Goal: Task Accomplishment & Management: Use online tool/utility

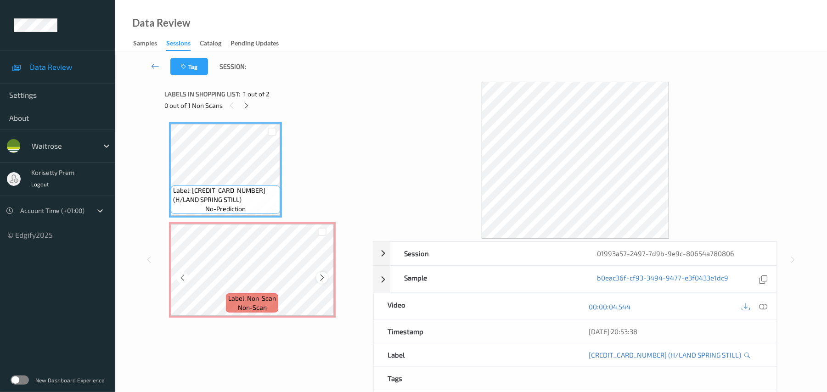
click at [321, 276] on icon at bounding box center [322, 278] width 8 height 8
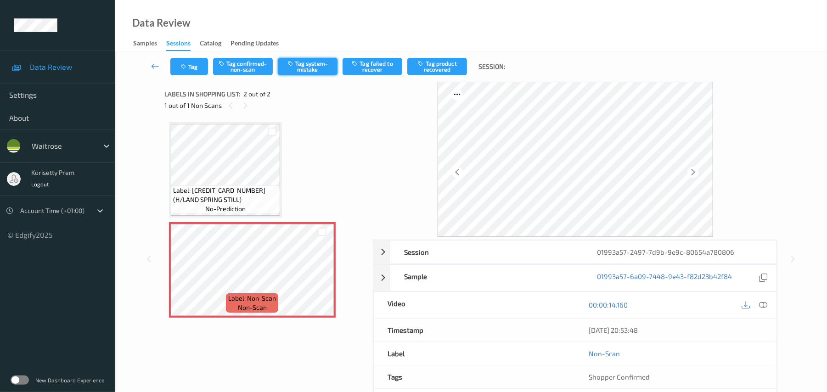
click at [311, 67] on button "Tag system-mistake" at bounding box center [308, 66] width 60 height 17
click at [186, 67] on icon "button" at bounding box center [184, 66] width 8 height 6
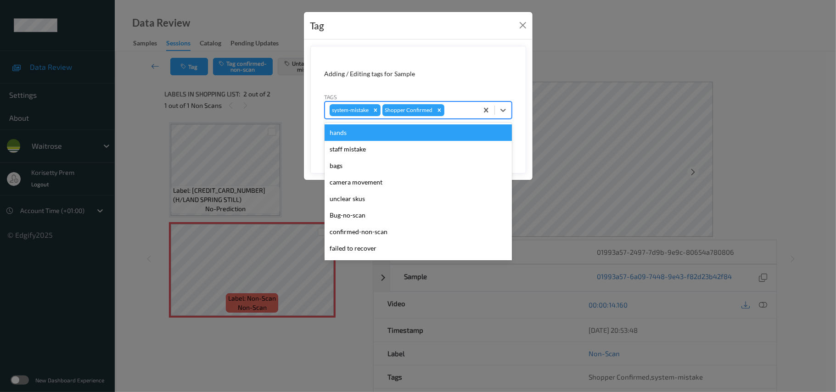
click at [467, 115] on div at bounding box center [459, 110] width 27 height 11
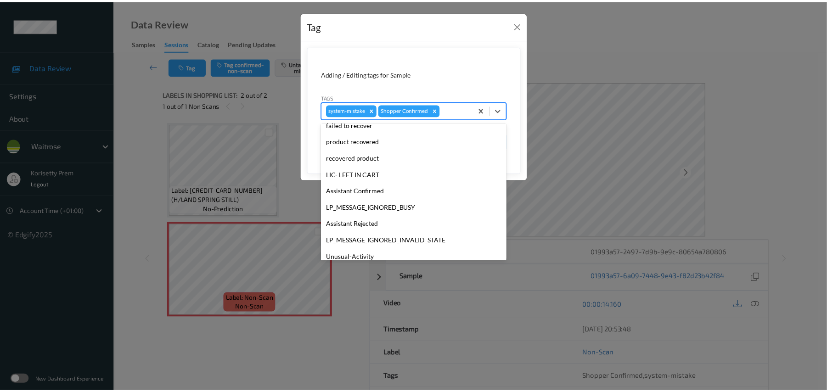
scroll to position [213, 0]
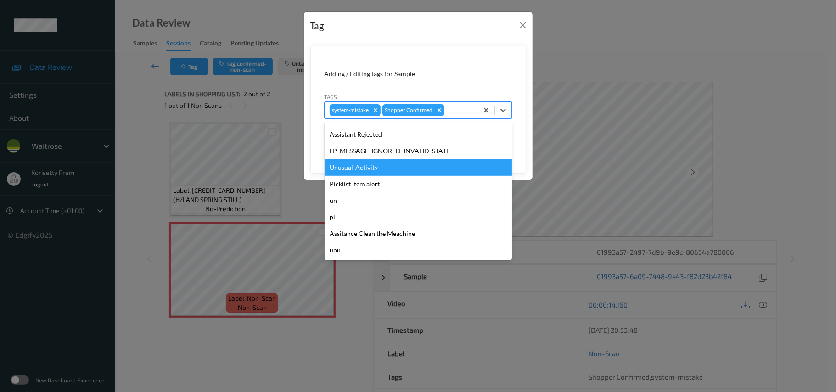
click at [392, 166] on div "Unusual-Activity" at bounding box center [418, 167] width 187 height 17
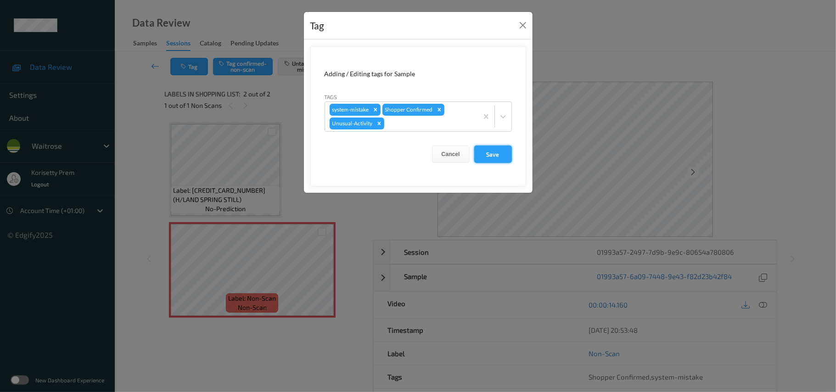
click at [498, 151] on button "Save" at bounding box center [493, 154] width 38 height 17
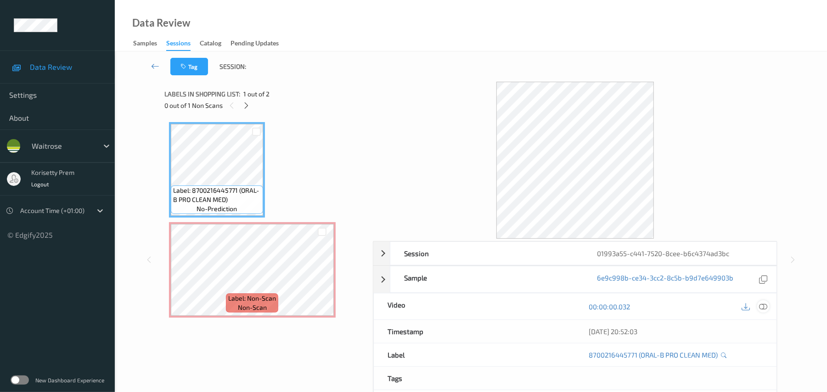
click at [763, 307] on icon at bounding box center [763, 307] width 8 height 8
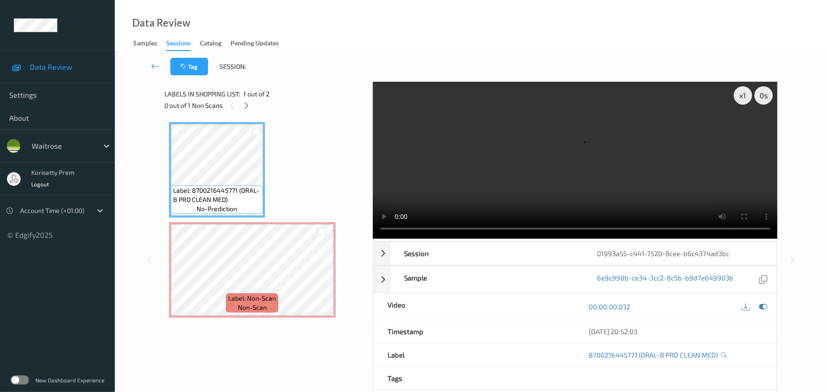
click at [535, 190] on video at bounding box center [575, 160] width 405 height 157
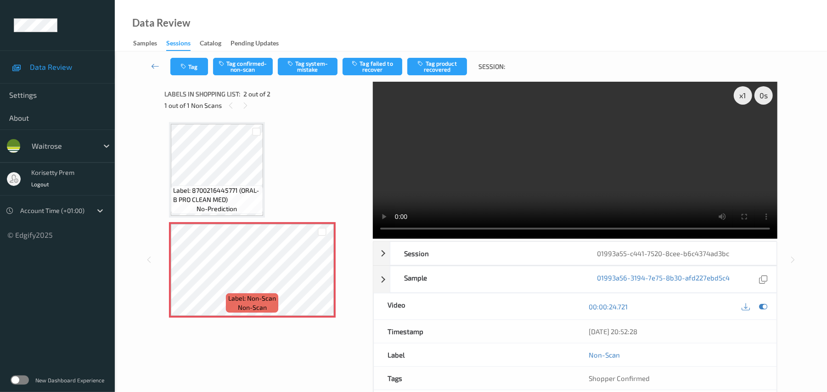
click at [512, 140] on video at bounding box center [575, 160] width 405 height 157
click at [314, 54] on div "Tag Tag confirmed-non-scan Tag system-mistake Tag failed to recover Tag product…" at bounding box center [471, 66] width 675 height 30
click at [311, 62] on button "Tag system-mistake" at bounding box center [308, 66] width 60 height 17
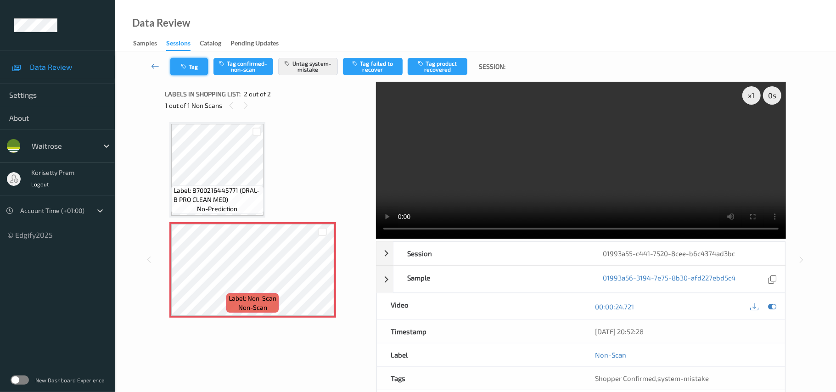
click at [193, 65] on button "Tag" at bounding box center [189, 66] width 38 height 17
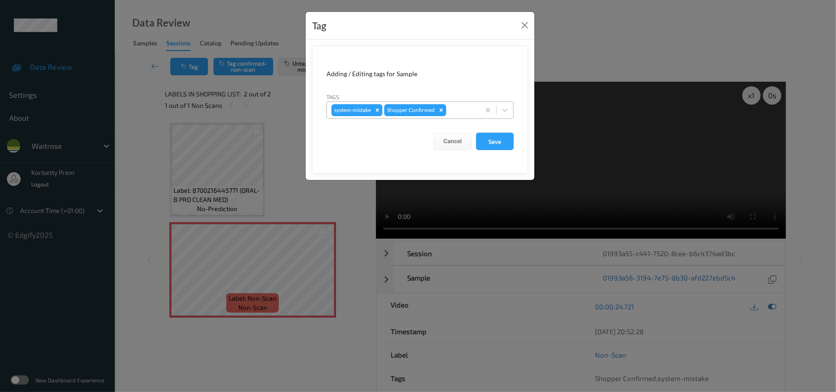
click at [456, 112] on div at bounding box center [461, 110] width 27 height 11
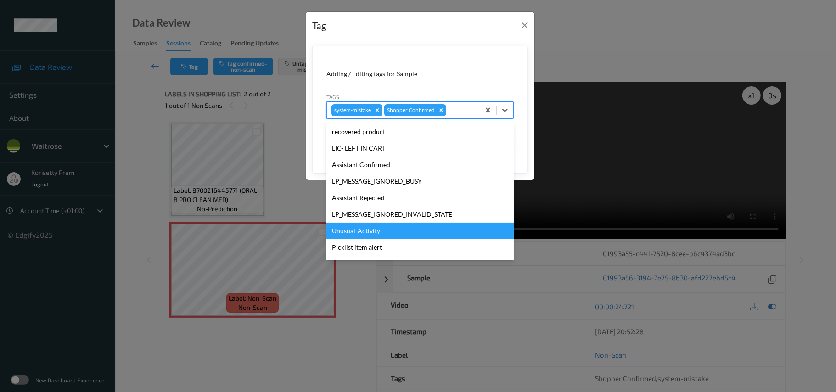
scroll to position [213, 0]
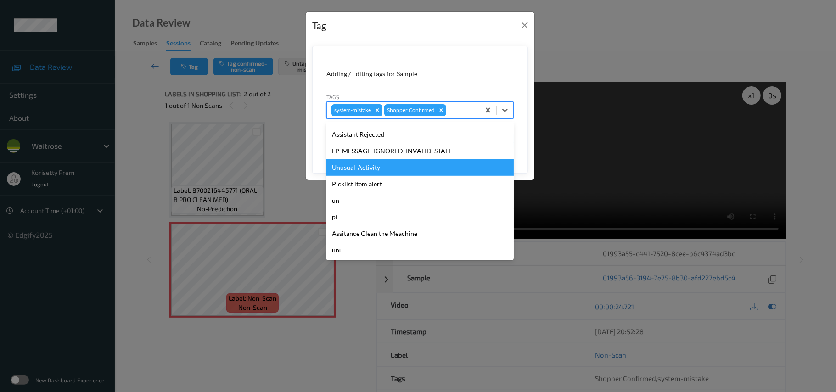
click at [382, 166] on div "Unusual-Activity" at bounding box center [419, 167] width 187 height 17
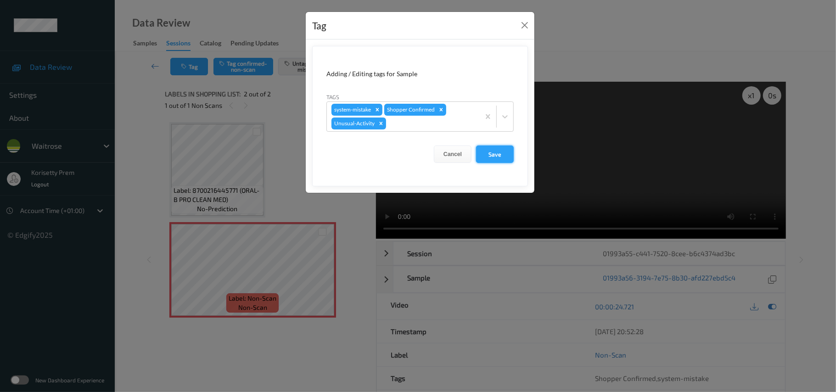
click at [496, 154] on button "Save" at bounding box center [495, 154] width 38 height 17
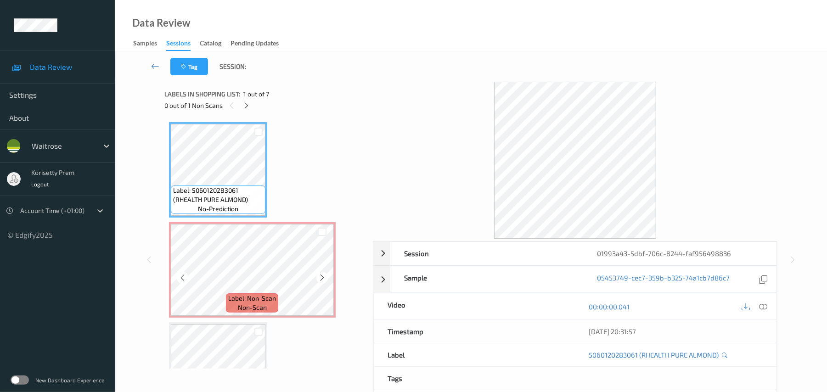
click at [322, 276] on icon at bounding box center [322, 278] width 8 height 8
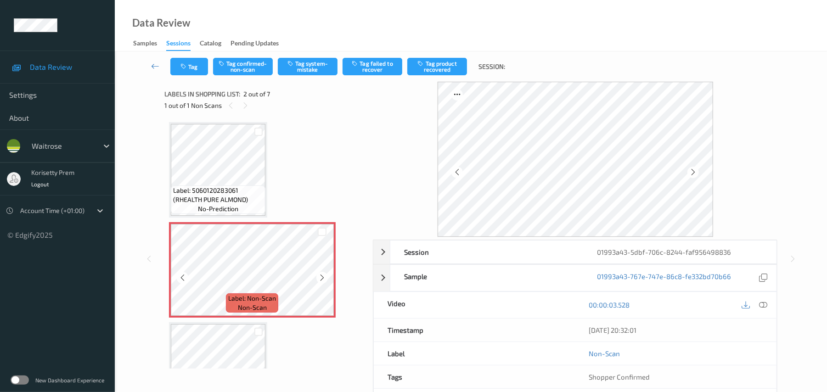
click at [322, 276] on icon at bounding box center [322, 278] width 8 height 8
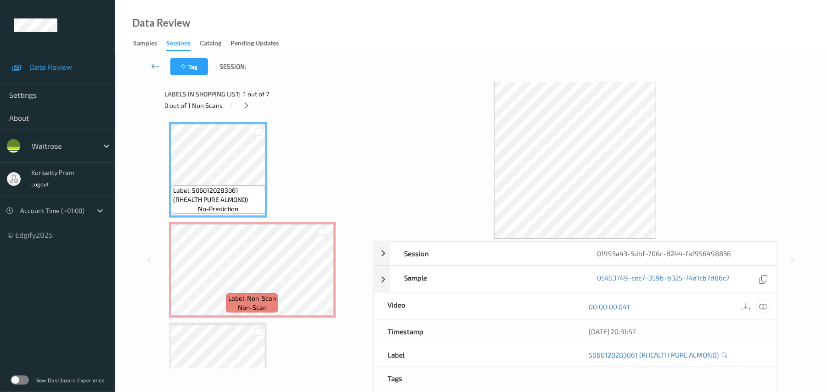
click at [765, 309] on icon at bounding box center [763, 307] width 8 height 8
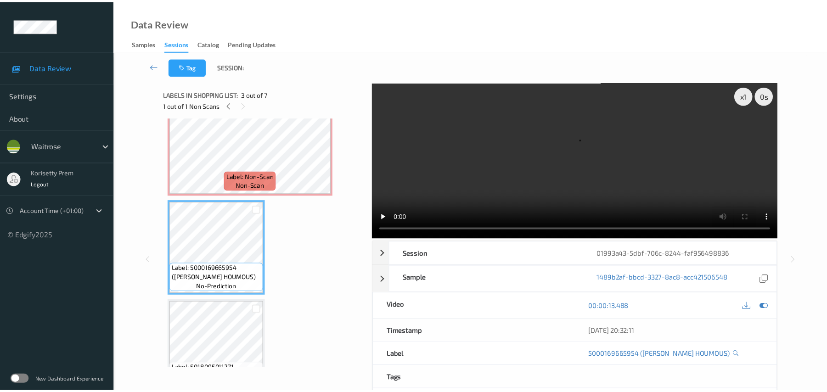
scroll to position [61, 0]
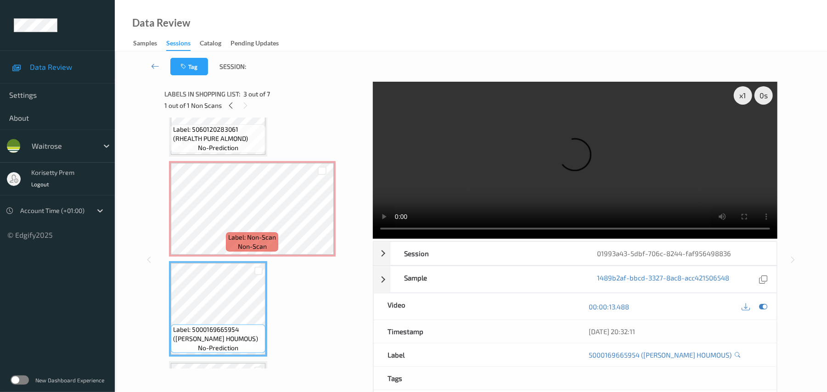
click at [504, 157] on video at bounding box center [575, 160] width 405 height 157
click at [570, 153] on video at bounding box center [575, 160] width 405 height 157
click at [763, 309] on icon at bounding box center [763, 307] width 8 height 8
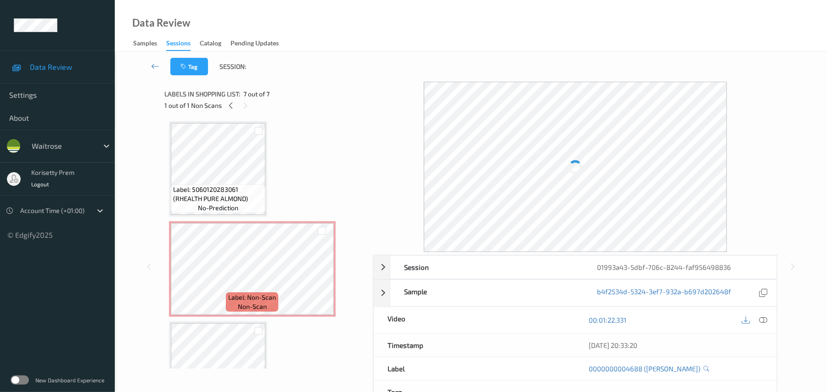
scroll to position [0, 0]
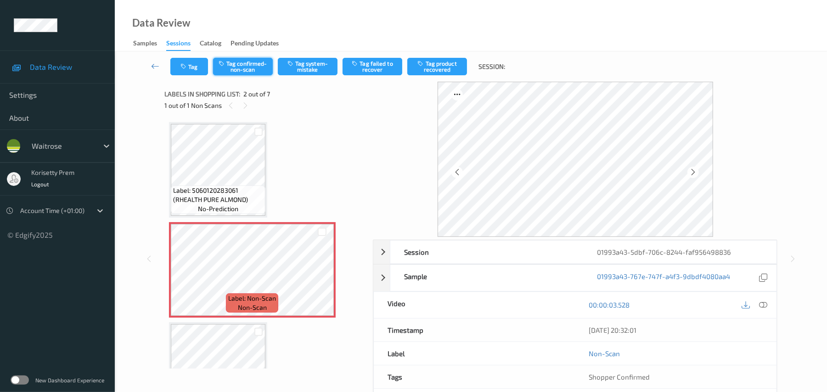
click at [255, 68] on button "Tag confirmed-non-scan" at bounding box center [243, 66] width 60 height 17
click at [373, 70] on button "Tag failed to recover" at bounding box center [373, 66] width 60 height 17
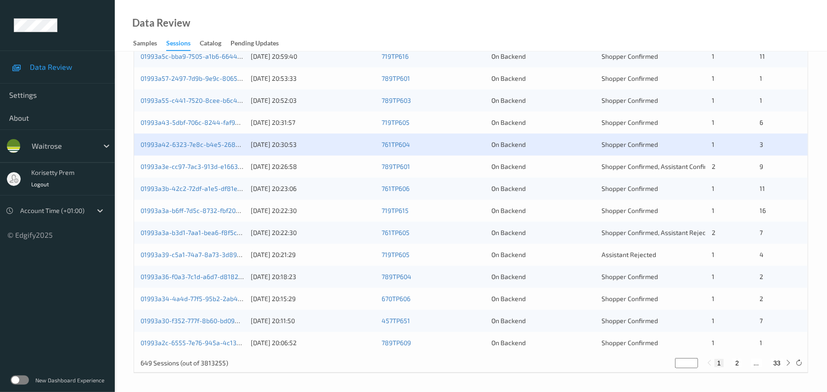
scroll to position [318, 0]
click at [204, 146] on link "01993a42-6323-7e8c-b4e5-26836721e337" at bounding box center [204, 145] width 126 height 8
click at [213, 168] on link "01993a3e-cc97-7ac3-913d-e1663bb59702" at bounding box center [202, 167] width 123 height 8
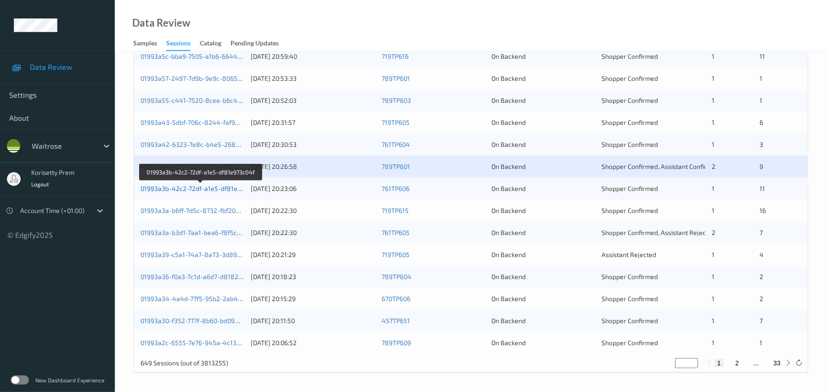
click at [217, 188] on link "01993a3b-42c2-72df-a1e5-df81e973c04f" at bounding box center [201, 189] width 121 height 8
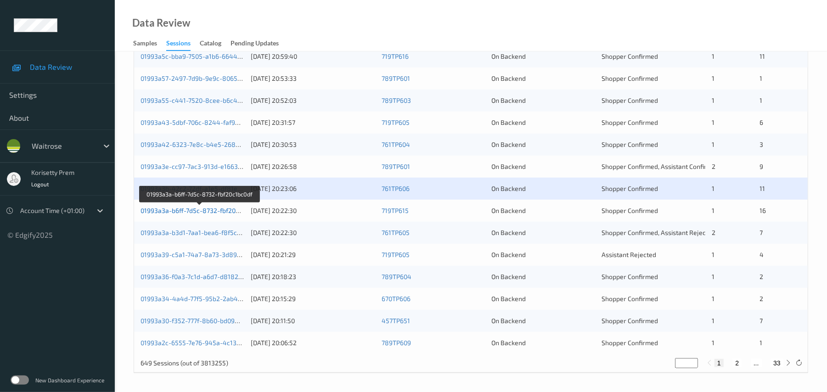
click at [221, 210] on link "01993a3a-b6ff-7d5c-8732-fbf20c1bc0df" at bounding box center [200, 211] width 118 height 8
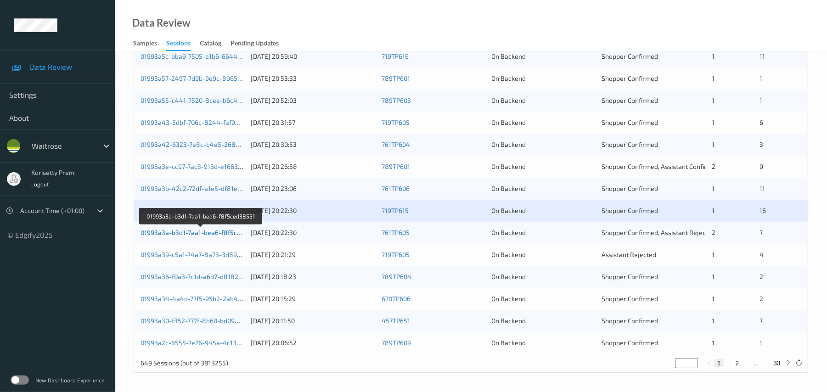
click at [226, 234] on link "01993a3a-b3d1-7aa1-bea6-f8f5ced38551" at bounding box center [202, 233] width 122 height 8
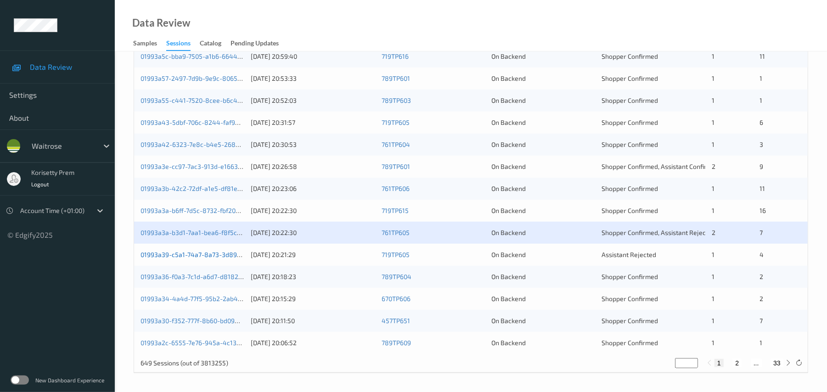
click at [218, 253] on link "01993a39-c5a1-74a7-8a73-3d89833208a6" at bounding box center [204, 255] width 127 height 8
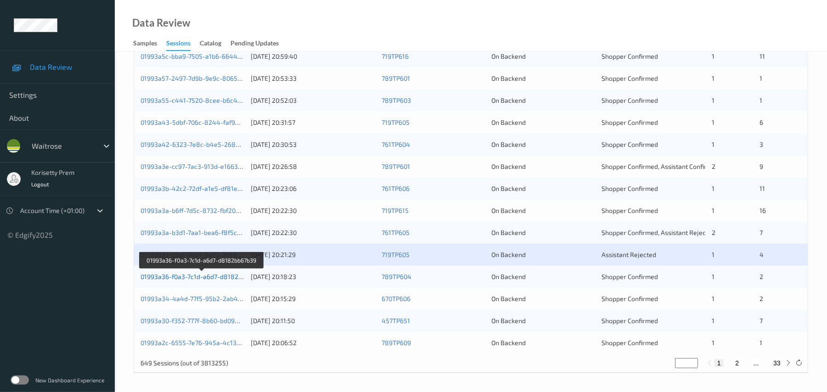
click at [225, 275] on link "01993a36-f0a3-7c1d-a6d7-d8182bb67b39" at bounding box center [202, 277] width 123 height 8
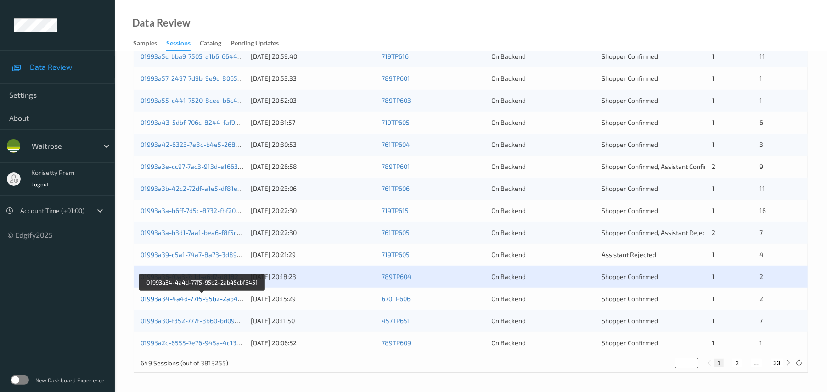
click at [221, 301] on link "01993a34-4a4d-77f5-95b2-2ab45cbf5451" at bounding box center [203, 299] width 124 height 8
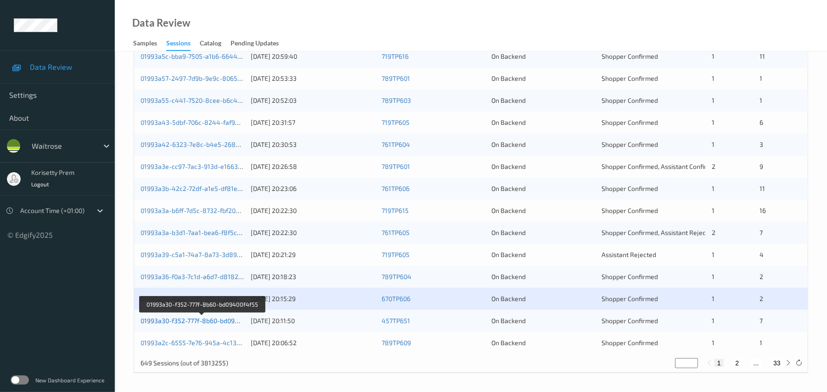
click at [221, 321] on link "01993a30-f352-777f-8b60-bd09400f4f55" at bounding box center [202, 321] width 122 height 8
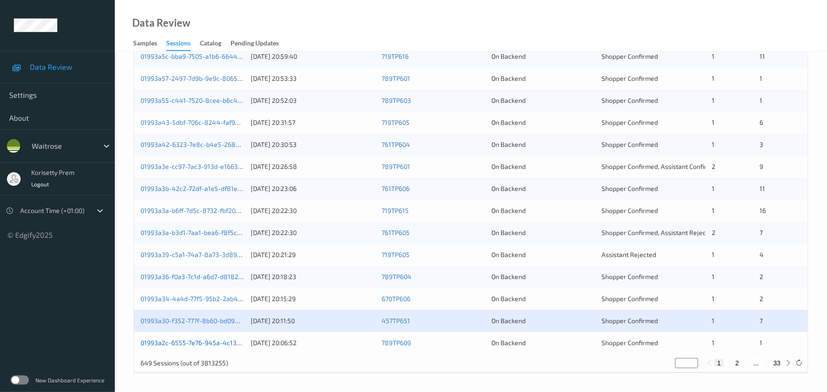
click at [228, 345] on link "01993a2c-6555-7e76-945a-4c13ac49c15d" at bounding box center [203, 343] width 124 height 8
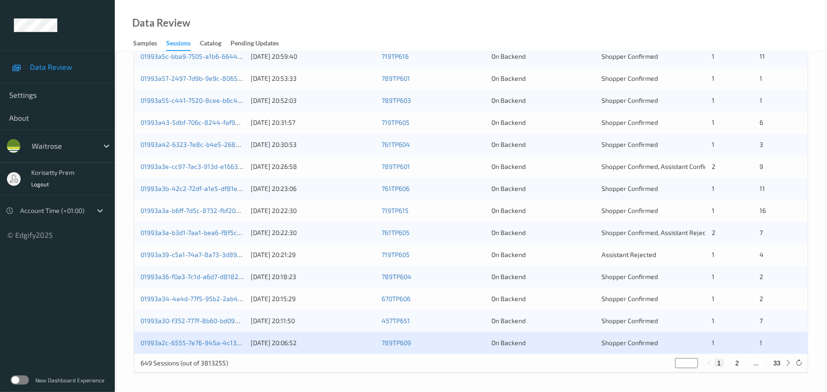
click at [501, 121] on div "On Backend" at bounding box center [544, 122] width 104 height 9
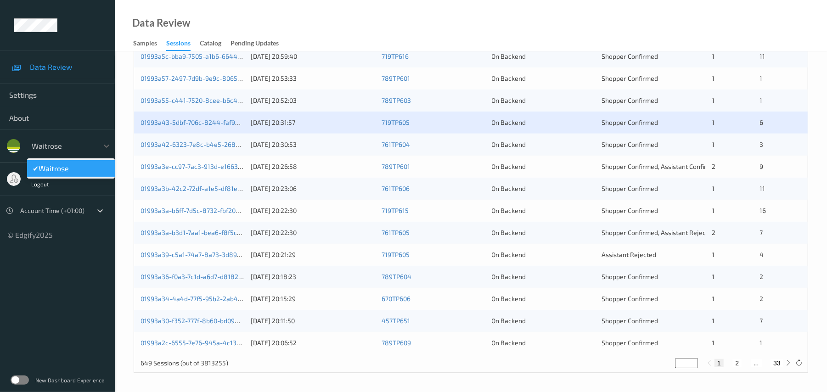
drag, startPoint x: 65, startPoint y: 153, endPoint x: 39, endPoint y: 151, distance: 25.8
click at [39, 151] on div "waitrose" at bounding box center [62, 146] width 71 height 15
drag, startPoint x: 83, startPoint y: 167, endPoint x: 42, endPoint y: 177, distance: 42.1
click at [42, 177] on div "✔  waitrose" at bounding box center [71, 168] width 88 height 20
click at [88, 21] on div "Data Review Settings About option waitrose selected, 1 of 1. 1 result available…" at bounding box center [57, 120] width 115 height 240
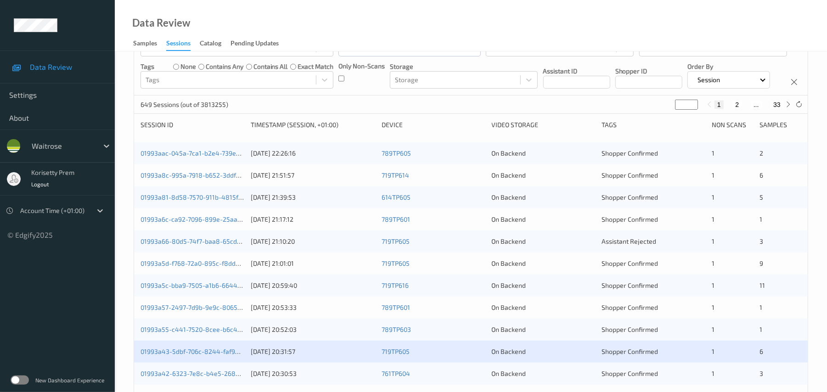
scroll to position [0, 0]
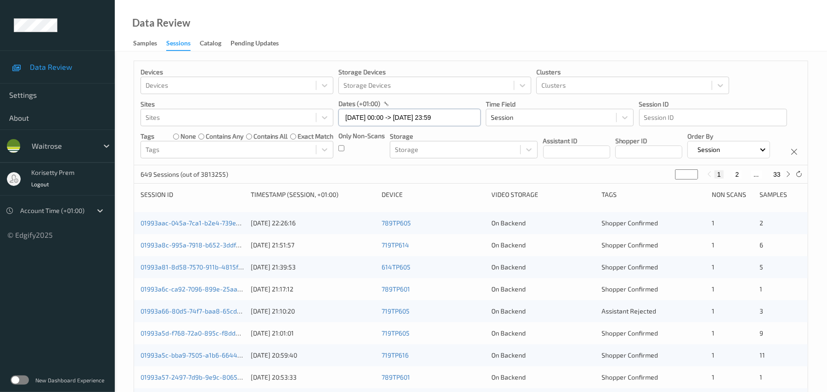
click at [390, 121] on input "[DATE] 00:00 -> [DATE] 23:59" at bounding box center [409, 117] width 142 height 17
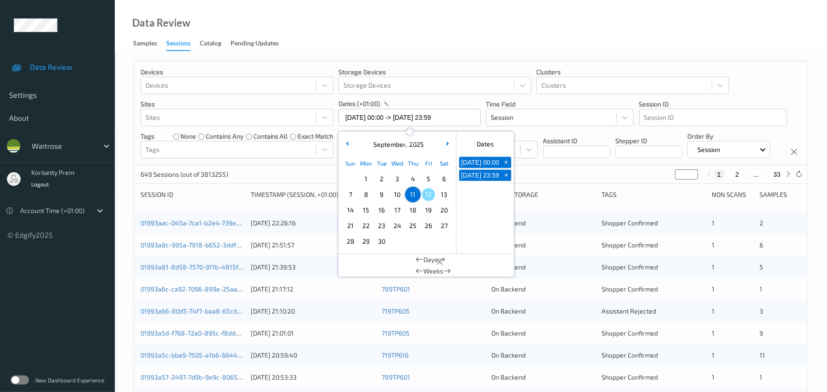
click at [614, 165] on div "Devices Devices Storage Devices Storage Devices Clusters Clusters Sites Sites d…" at bounding box center [471, 113] width 674 height 104
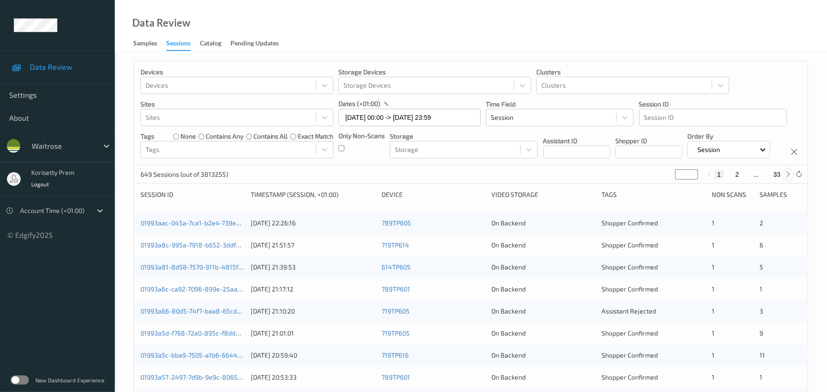
click at [789, 178] on icon at bounding box center [788, 174] width 7 height 7
type input "*"
click at [789, 178] on icon at bounding box center [788, 174] width 7 height 7
type input "*"
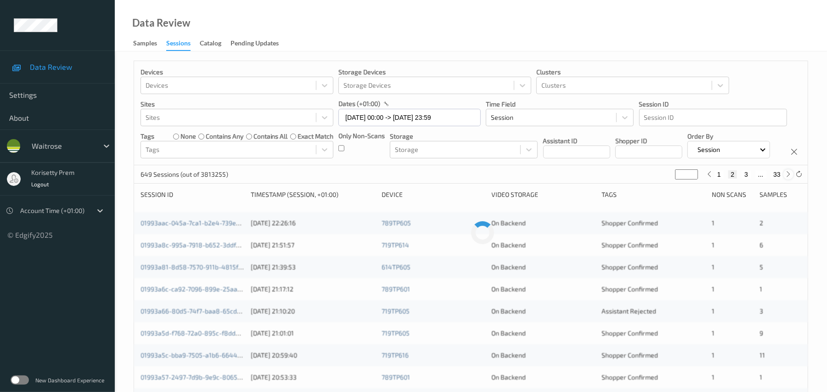
type input "*"
click at [789, 178] on icon at bounding box center [788, 174] width 7 height 7
type input "*"
click at [788, 178] on icon at bounding box center [788, 174] width 7 height 7
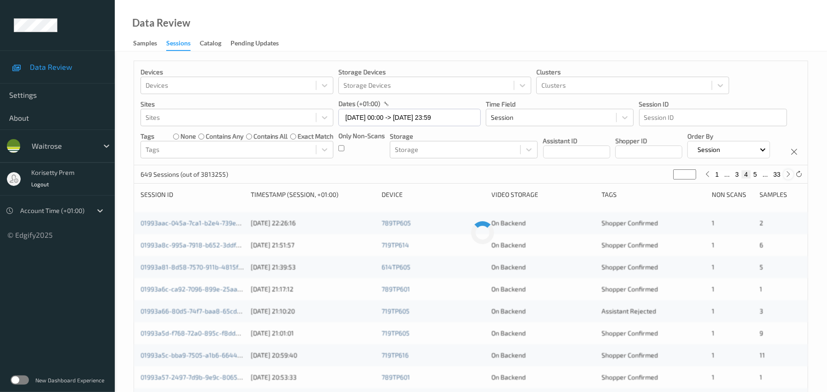
type input "*"
click at [585, 165] on div "Devices Devices Storage Devices Storage Devices Clusters Clusters Sites Sites d…" at bounding box center [471, 113] width 674 height 104
